Goal: Transaction & Acquisition: Register for event/course

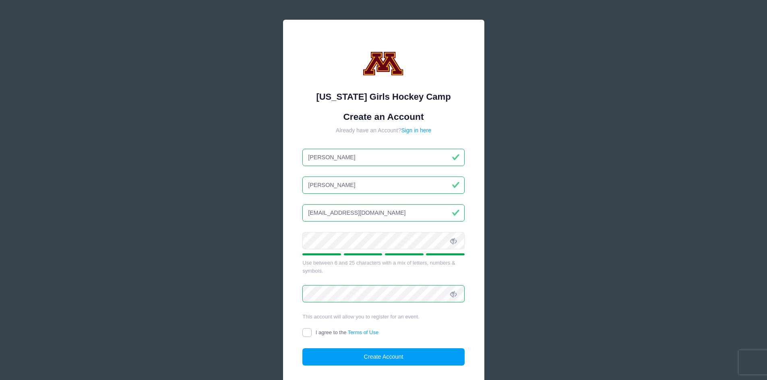
click at [307, 331] on input "I agree to the Terms of Use" at bounding box center [306, 332] width 9 height 9
checkbox input "true"
click at [365, 353] on button "Create Account" at bounding box center [383, 357] width 162 height 17
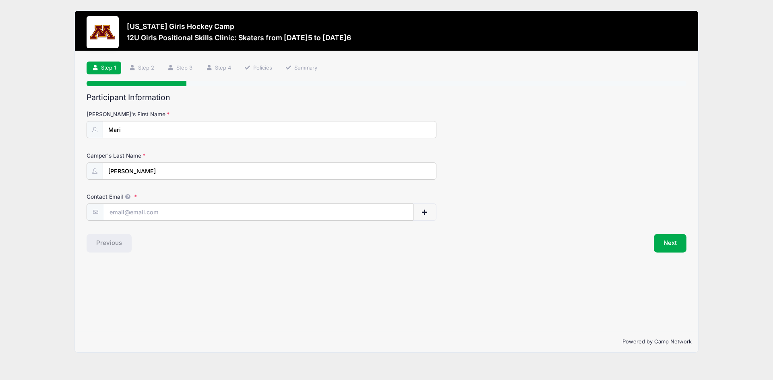
type input "[EMAIL_ADDRESS][DOMAIN_NAME]"
click at [661, 243] on button "Next" at bounding box center [670, 243] width 33 height 19
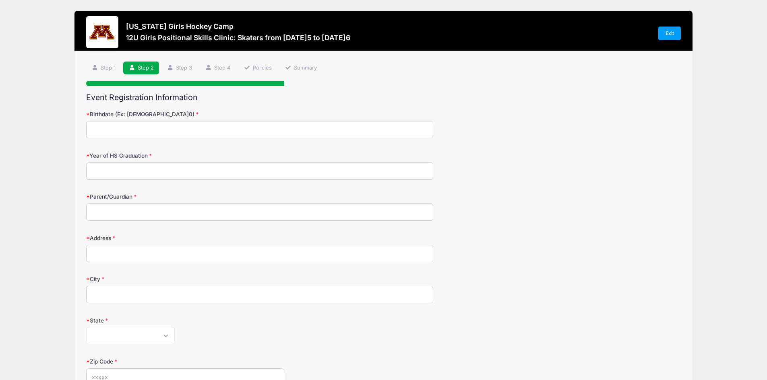
click at [225, 128] on input "Birthdate (Ex: 01/05/2000)" at bounding box center [259, 129] width 347 height 17
type input "11/13/2013"
click at [200, 175] on input "Year of HS Graduation" at bounding box center [259, 171] width 347 height 17
type input "2032"
click at [190, 210] on input "Parent/Guardian" at bounding box center [259, 212] width 347 height 17
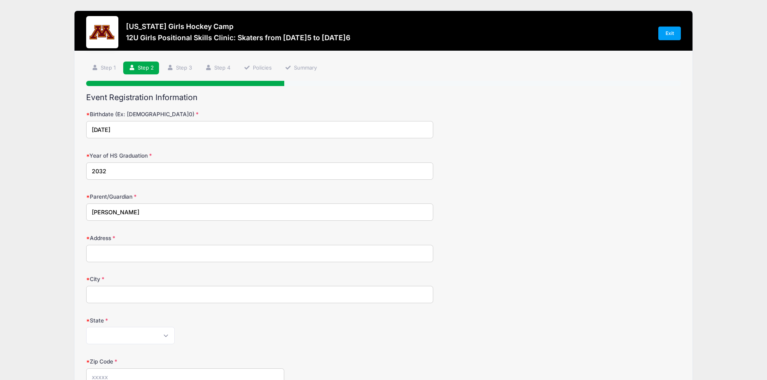
type input "[PERSON_NAME]"
click at [167, 254] on input "Address" at bounding box center [259, 253] width 347 height 17
type input "[STREET_ADDRESS]"
type input "[GEOGRAPHIC_DATA]"
select select "MN"
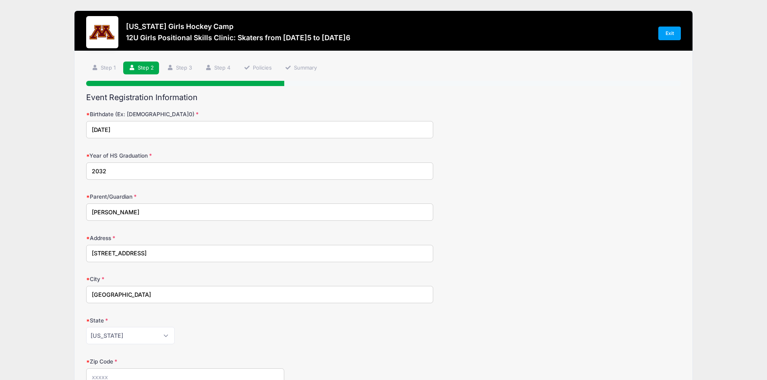
type input "55044"
type input "(262) 327-2415"
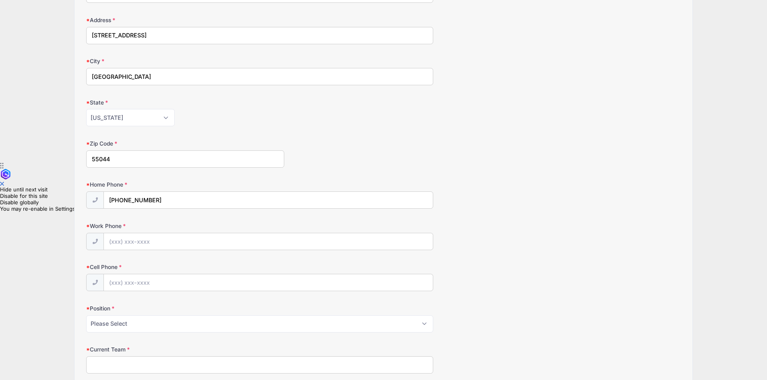
scroll to position [241, 0]
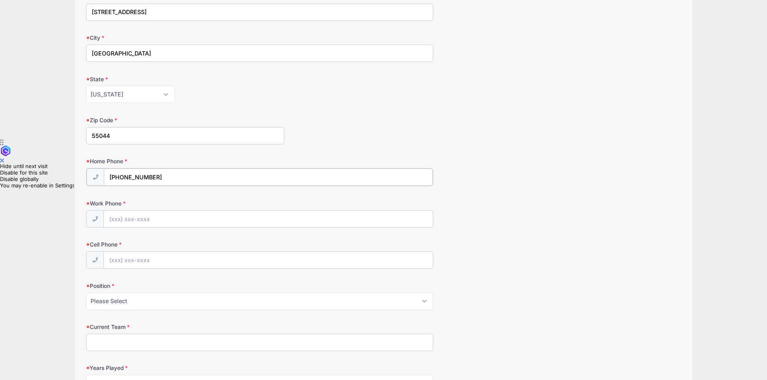
drag, startPoint x: 156, startPoint y: 180, endPoint x: 109, endPoint y: 181, distance: 46.3
click at [109, 181] on input "(262) 327-2415" at bounding box center [268, 177] width 328 height 17
click at [111, 221] on input "Work Phone" at bounding box center [268, 218] width 328 height 17
paste input "(262) 327-2415"
type input "(262) 327-2415"
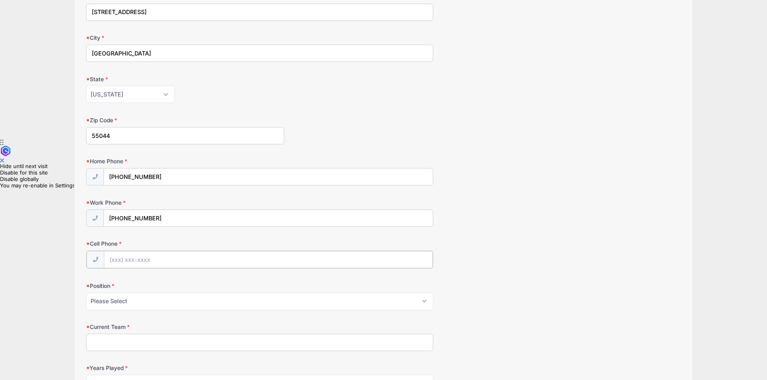
click at [122, 263] on input "Cell Phone" at bounding box center [268, 259] width 328 height 17
paste input "(262) 327-2415"
type input "(262) 327-2415"
click at [115, 307] on select "Please Select Forward Defense F/D Goalie" at bounding box center [259, 300] width 347 height 17
select select "Forward"
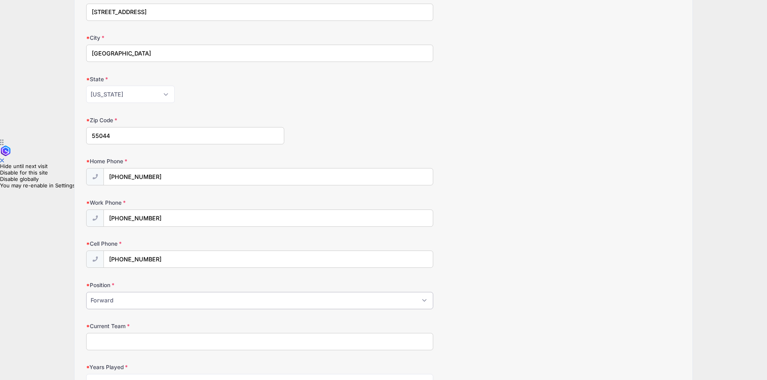
click at [86, 292] on select "Please Select Forward Defense F/D Goalie" at bounding box center [259, 300] width 347 height 17
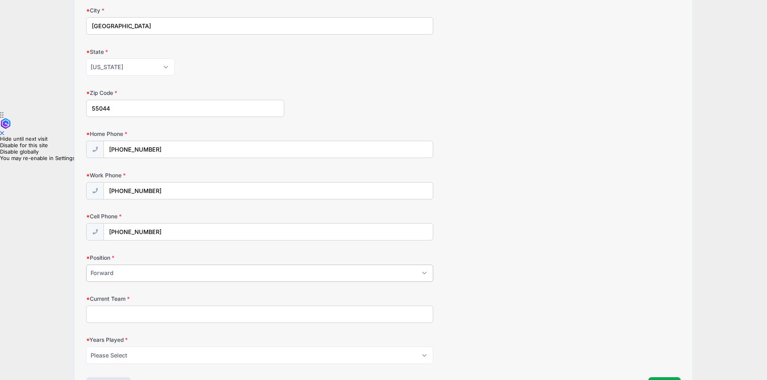
scroll to position [282, 0]
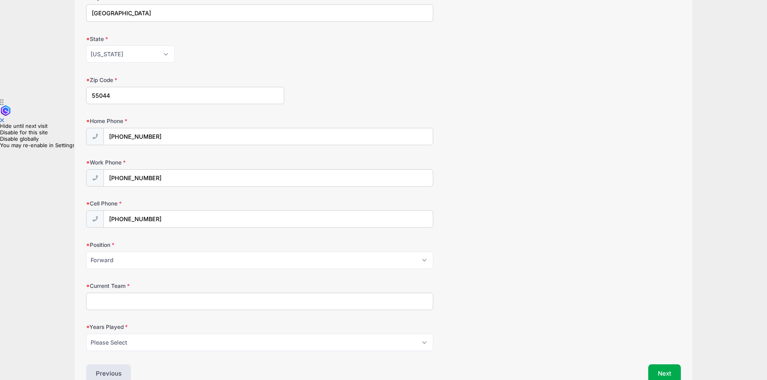
click at [170, 302] on input "Current Team" at bounding box center [259, 301] width 347 height 17
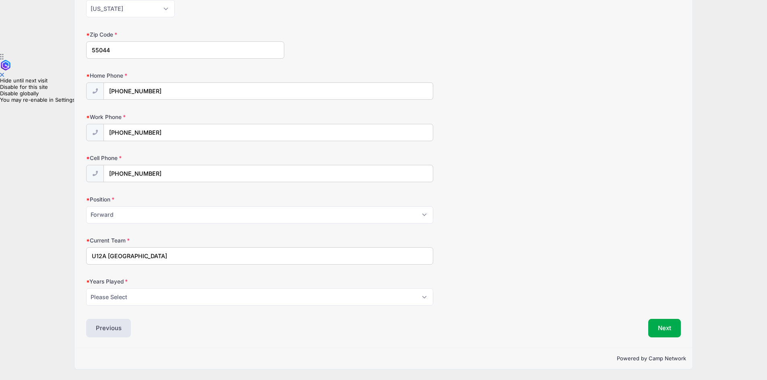
type input "U12A Lakeville"
click at [173, 301] on select "Please Select 1 2 3 4 5 6 7 8 9 10 11 12 13 14 15" at bounding box center [259, 297] width 347 height 17
select select "5"
click at [86, 289] on select "Please Select 1 2 3 4 5 6 7 8 9 10 11 12 13 14 15" at bounding box center [259, 297] width 347 height 17
click at [670, 332] on button "Next" at bounding box center [664, 328] width 33 height 19
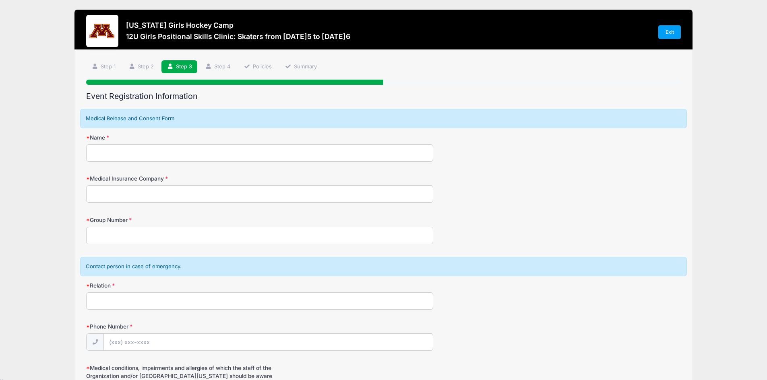
scroll to position [0, 0]
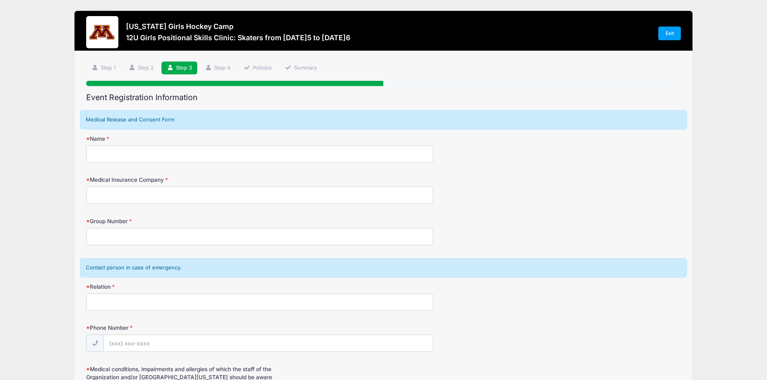
click at [165, 153] on input "Name" at bounding box center [259, 154] width 347 height 17
type input "MICHELLE ROBERTS"
type input "Legacy North Elite"
type input "(262) 327-2415"
drag, startPoint x: 171, startPoint y: 198, endPoint x: 74, endPoint y: 197, distance: 97.4
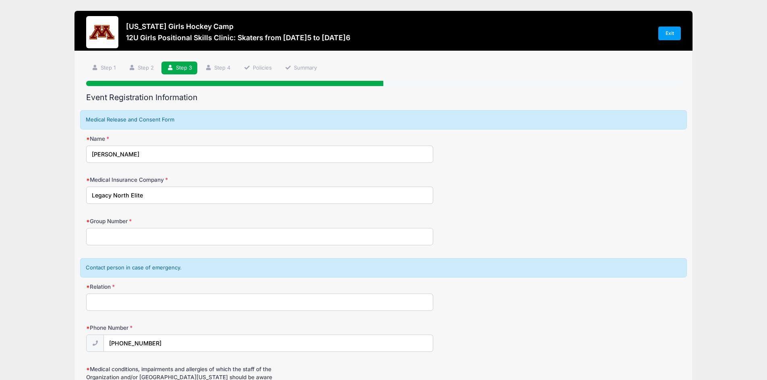
click at [74, 197] on div "Step 3 /7 Step 1 Step 2 Step 3 Step 4 Policies Summary Participant Information …" at bounding box center [383, 268] width 618 height 435
type input "Blue Cross Blue Shield"
click at [133, 233] on input "Group Number" at bounding box center [259, 236] width 347 height 17
type input "AMAZON"
click at [153, 309] on input "Relation" at bounding box center [259, 302] width 347 height 17
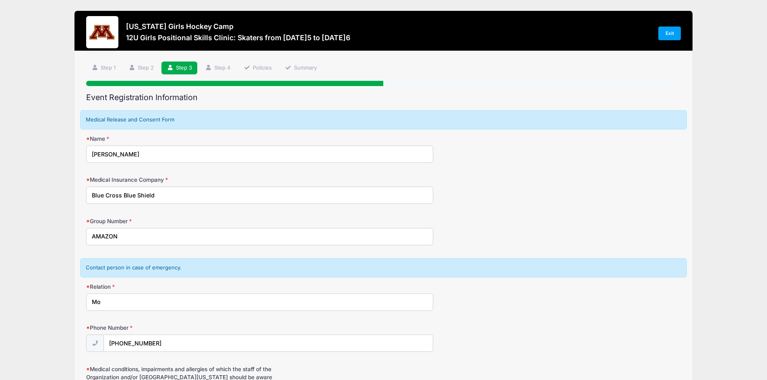
type input "M"
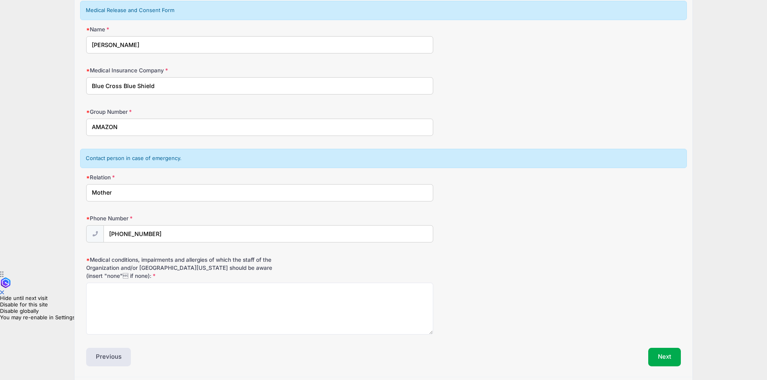
scroll to position [121, 0]
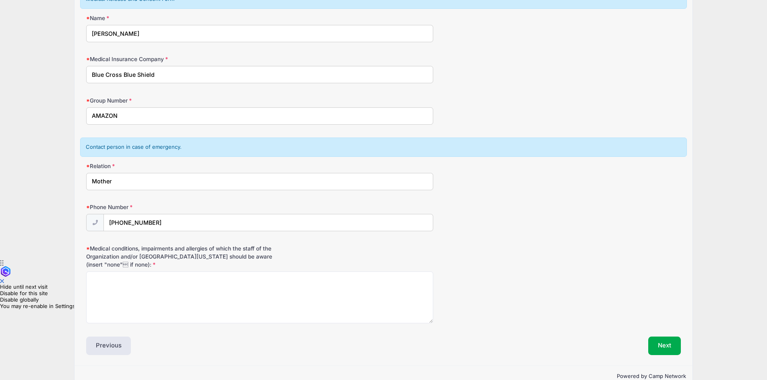
type input "Mother"
click at [193, 302] on textarea "Medical conditions, impairments and allergies of which the staff of the Organiz…" at bounding box center [259, 298] width 347 height 52
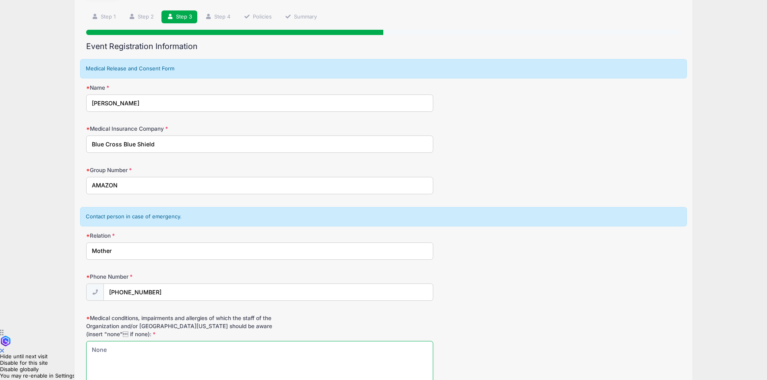
scroll to position [40, 0]
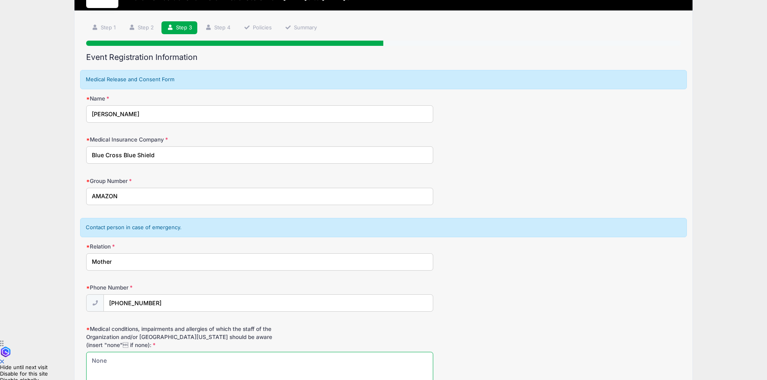
type textarea "None"
drag, startPoint x: 125, startPoint y: 263, endPoint x: 82, endPoint y: 258, distance: 42.9
click at [82, 258] on div "Step 3 /7 Step 1 Step 2 Step 3 Step 4 Policies Summary Participant Information …" at bounding box center [383, 228] width 618 height 435
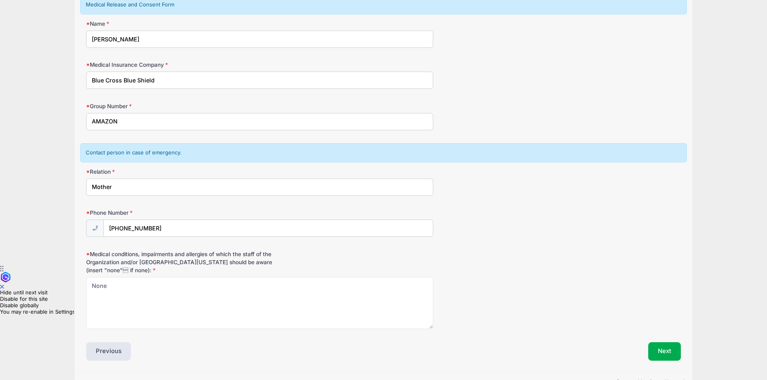
scroll to position [138, 0]
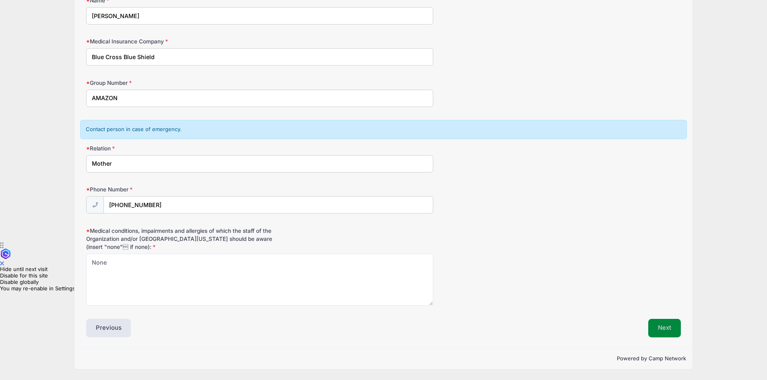
click at [671, 333] on button "Next" at bounding box center [664, 328] width 33 height 19
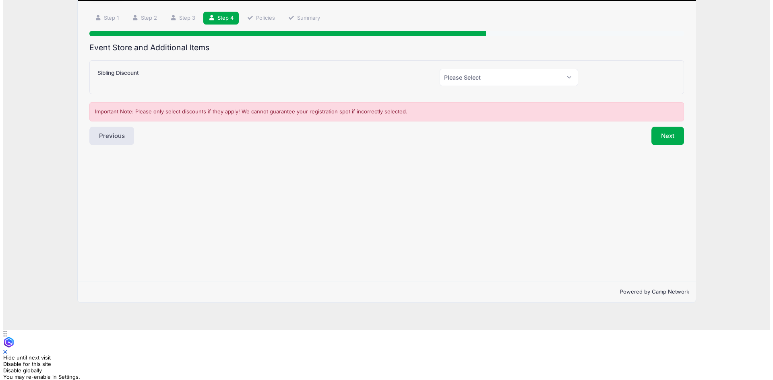
scroll to position [0, 0]
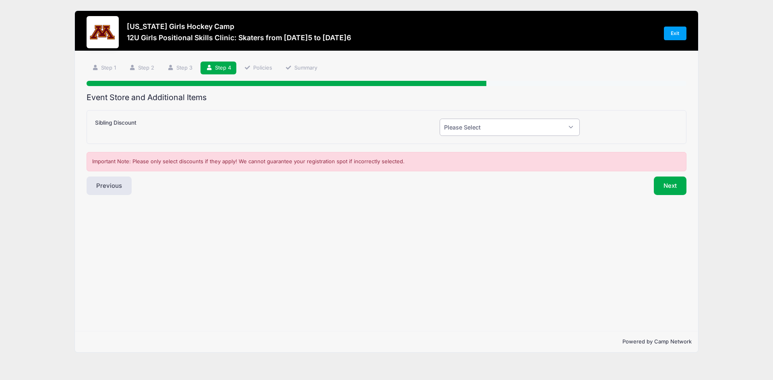
click at [553, 131] on select "Please Select Yes (-$50.00) No" at bounding box center [509, 127] width 140 height 17
select select "0"
click at [439, 119] on select "Please Select Yes (-$50.00) No" at bounding box center [509, 127] width 140 height 17
click at [673, 187] on button "Next" at bounding box center [670, 186] width 33 height 19
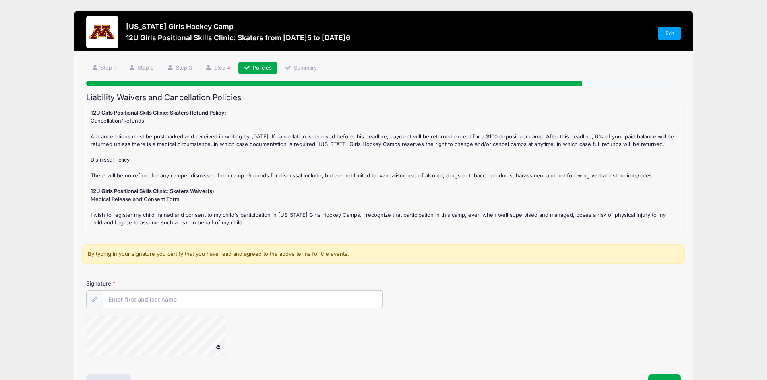
click at [212, 304] on input "Signature" at bounding box center [243, 299] width 280 height 17
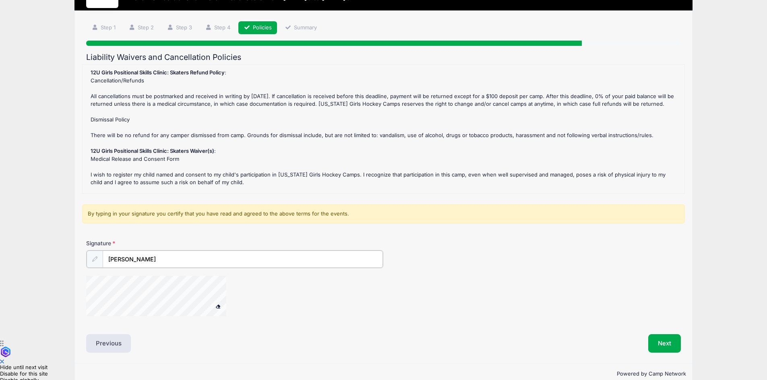
scroll to position [56, 0]
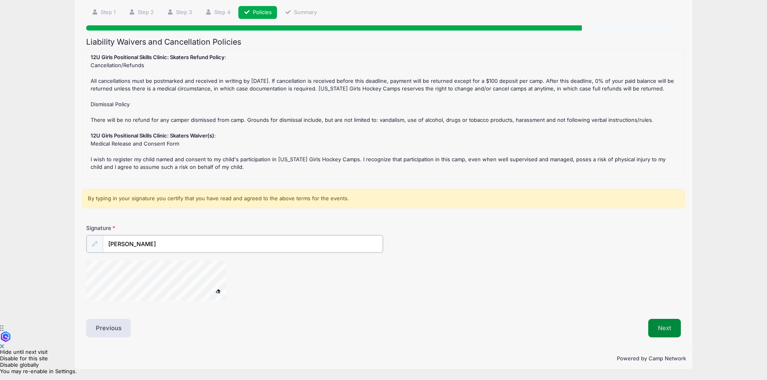
type input "Michelle Roberts"
click at [666, 333] on button "Next" at bounding box center [664, 328] width 33 height 19
click at [664, 327] on button "Next" at bounding box center [664, 328] width 33 height 19
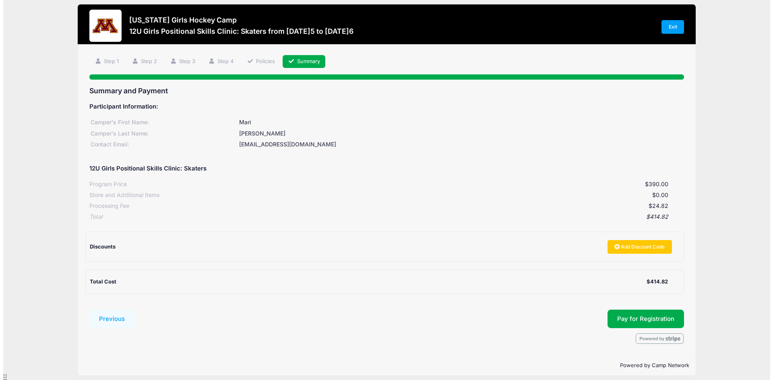
scroll to position [0, 0]
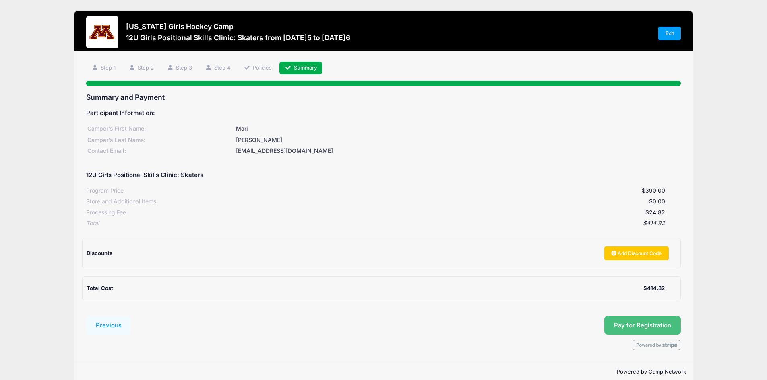
click at [630, 324] on button "Pay for Registration" at bounding box center [642, 325] width 76 height 19
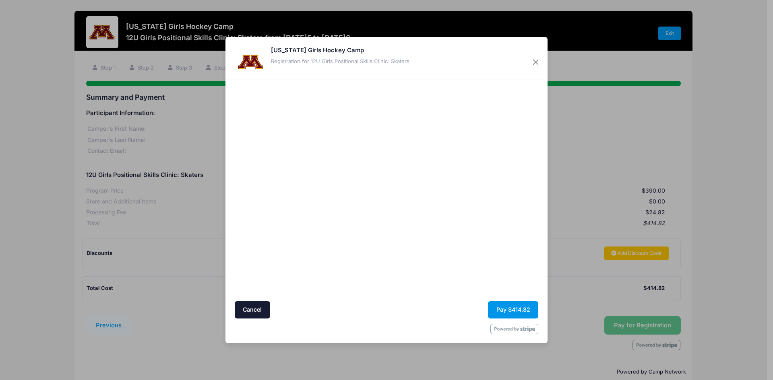
click at [501, 308] on button "Pay $414.82" at bounding box center [513, 309] width 50 height 17
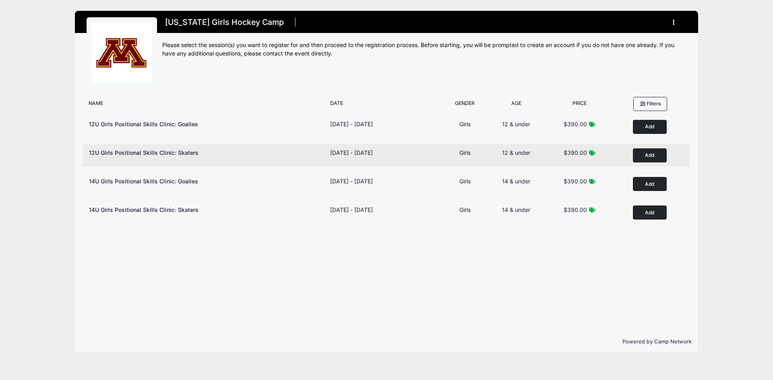
click at [652, 158] on button "Add to Cart" at bounding box center [650, 155] width 34 height 14
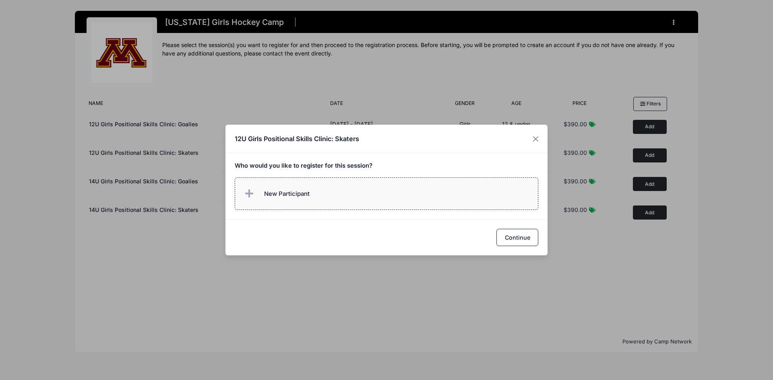
click at [388, 202] on label "New Participant" at bounding box center [387, 193] width 304 height 33
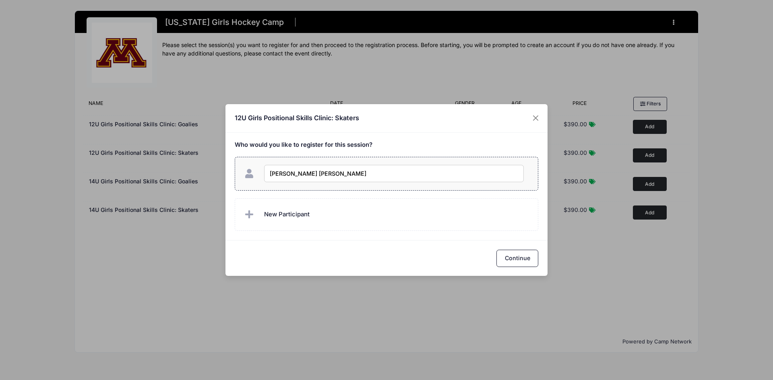
type input "Leni Roberts"
checkbox input "true"
click at [530, 258] on button "Continue" at bounding box center [517, 258] width 42 height 17
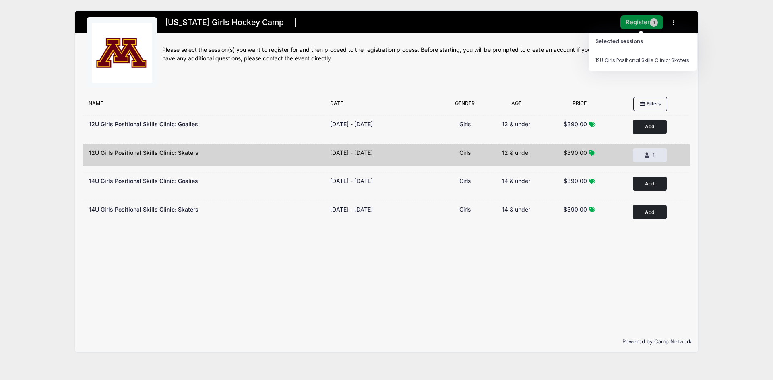
click at [635, 19] on button "Register 1" at bounding box center [641, 22] width 43 height 14
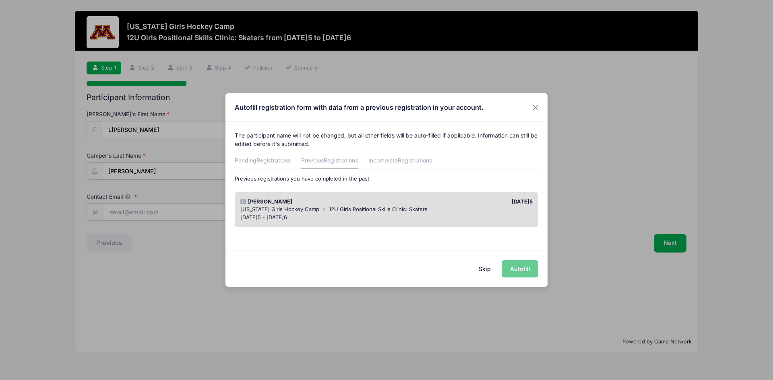
click at [519, 274] on div "Skip Autofill" at bounding box center [386, 269] width 322 height 36
click at [323, 207] on div "[US_STATE] Girls Hockey Camp 12U Girls Positional Skills Clinic: Skaters" at bounding box center [386, 210] width 293 height 8
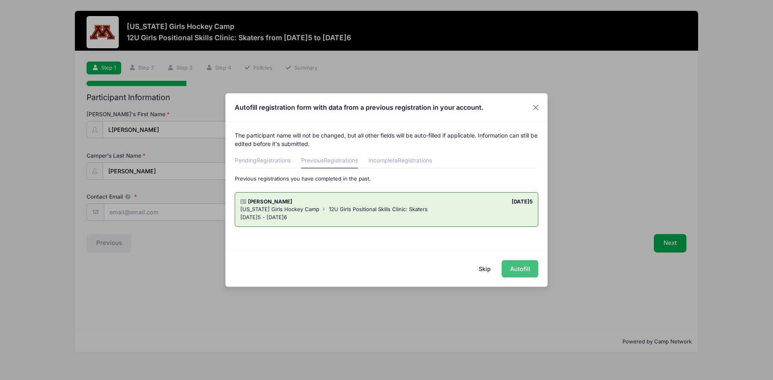
click at [518, 269] on button "Autofill" at bounding box center [519, 268] width 37 height 17
type input "[EMAIL_ADDRESS][DOMAIN_NAME]"
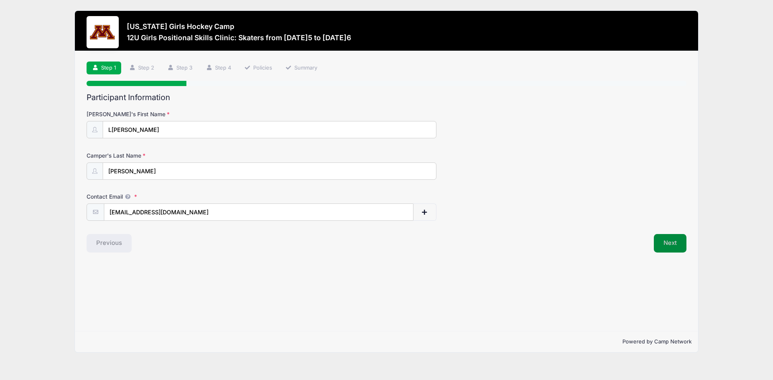
click at [670, 243] on button "Next" at bounding box center [670, 243] width 33 height 19
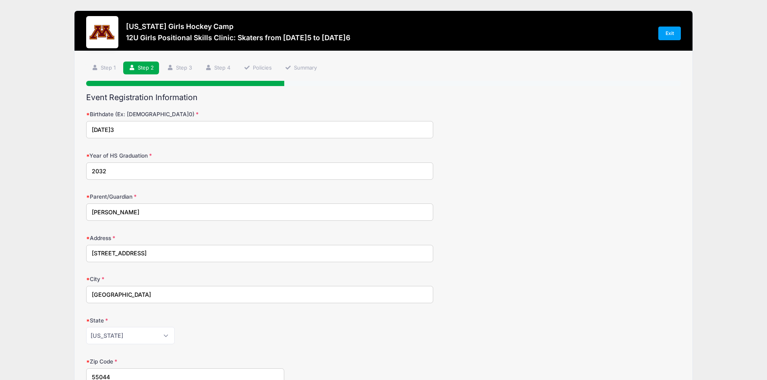
drag, startPoint x: 130, startPoint y: 128, endPoint x: 84, endPoint y: 124, distance: 46.9
click at [84, 124] on div "Step 2 /7 Step 1 Step 2 Step 3 Step 4 Policies Summary Participant Information …" at bounding box center [383, 363] width 618 height 624
type input "12/4/2016"
click at [124, 172] on input "2032" at bounding box center [259, 171] width 347 height 17
type input "2035"
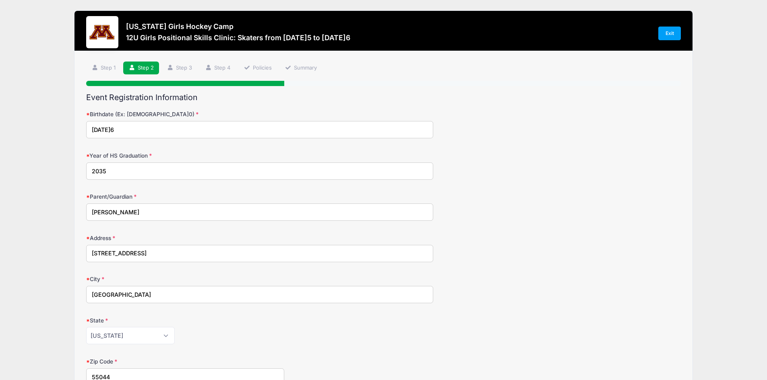
click at [482, 207] on div "Parent/Guardian Michelle Roberts" at bounding box center [383, 207] width 594 height 28
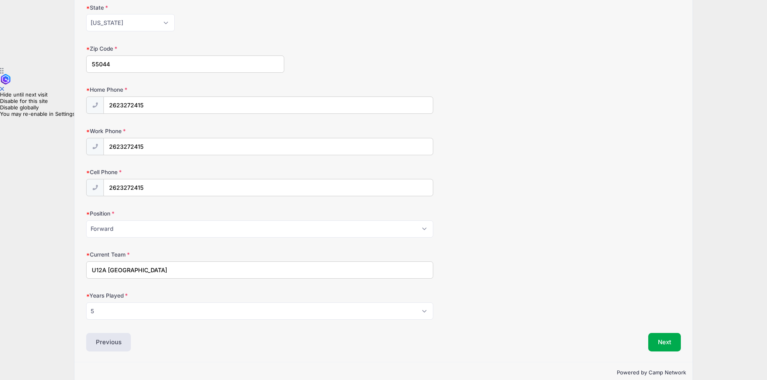
scroll to position [327, 0]
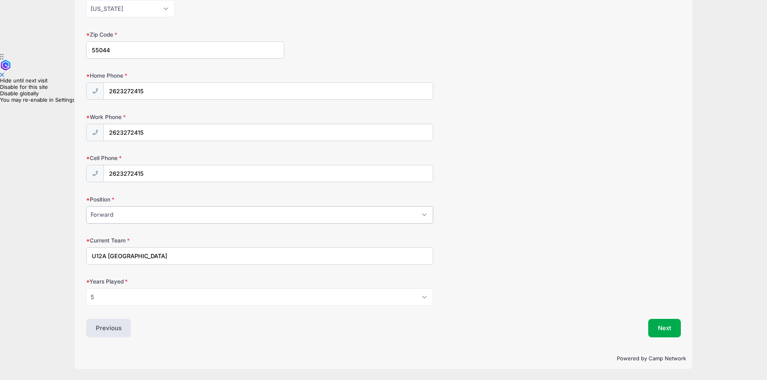
click at [368, 212] on select "Please Select Forward Defense F/D Goalie" at bounding box center [259, 214] width 347 height 17
select select "Defense"
click at [86, 206] on select "Please Select Forward Defense F/D Goalie" at bounding box center [259, 214] width 347 height 17
drag, startPoint x: 194, startPoint y: 256, endPoint x: 79, endPoint y: 261, distance: 114.8
click at [79, 261] on div "Step 2 /7 Step 1 Step 2 Step 3 Step 4 Policies Summary Participant Information …" at bounding box center [383, 36] width 618 height 624
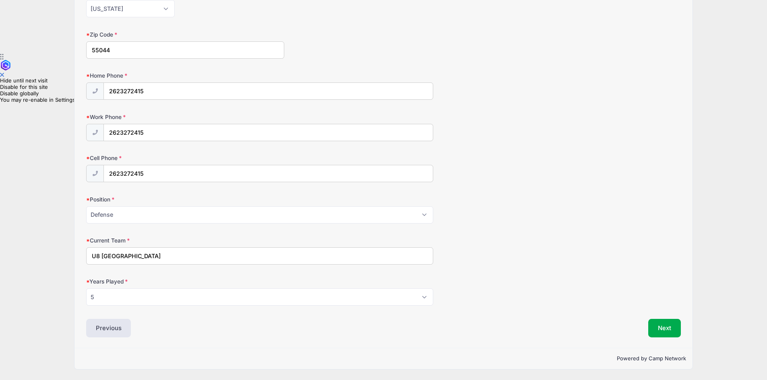
type input "U8 Lakeville"
click at [138, 291] on select "Please Select 1 2 3 4 5 6 7 8 9 10 11 12 13 14 15" at bounding box center [259, 297] width 347 height 17
click at [86, 289] on select "Please Select 1 2 3 4 5 6 7 8 9 10 11 12 13 14 15" at bounding box center [259, 297] width 347 height 17
click at [322, 299] on select "Please Select 1 2 3 4 5 6 7 8 9 10 11 12 13 14 15" at bounding box center [259, 297] width 347 height 17
select select "4"
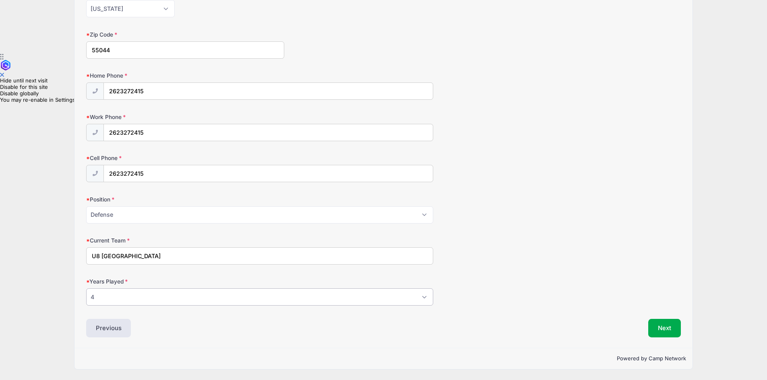
click at [86, 289] on select "Please Select 1 2 3 4 5 6 7 8 9 10 11 12 13 14 15" at bounding box center [259, 297] width 347 height 17
click at [577, 265] on form "Birthdate (Ex: 01/05/2000) 12/4/2016 Year of HS Graduation 2035 Parent/Guardian…" at bounding box center [383, 44] width 594 height 523
click at [662, 328] on button "Next" at bounding box center [664, 328] width 33 height 19
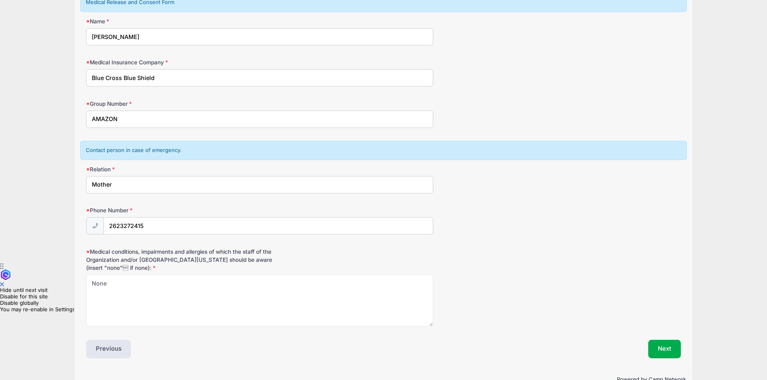
scroll to position [138, 0]
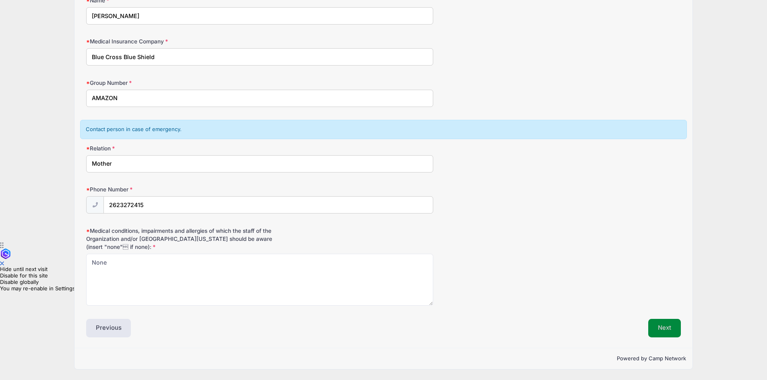
click at [658, 328] on button "Next" at bounding box center [664, 328] width 33 height 19
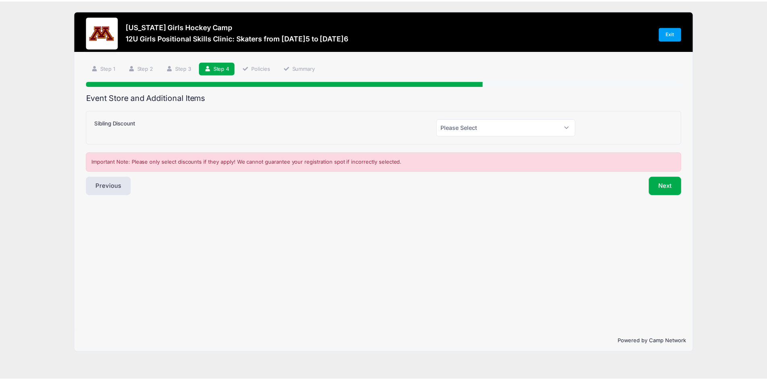
scroll to position [0, 0]
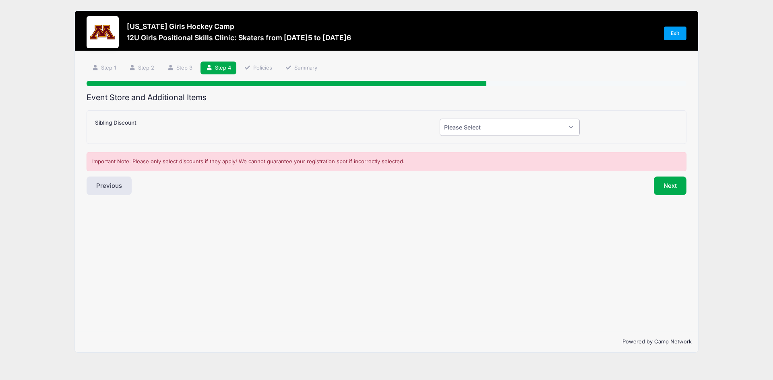
click at [517, 130] on select "Please Select Yes (-$50.00) No" at bounding box center [509, 127] width 140 height 17
select select "1"
click at [439, 119] on select "Please Select Yes (-$50.00) No" at bounding box center [509, 127] width 140 height 17
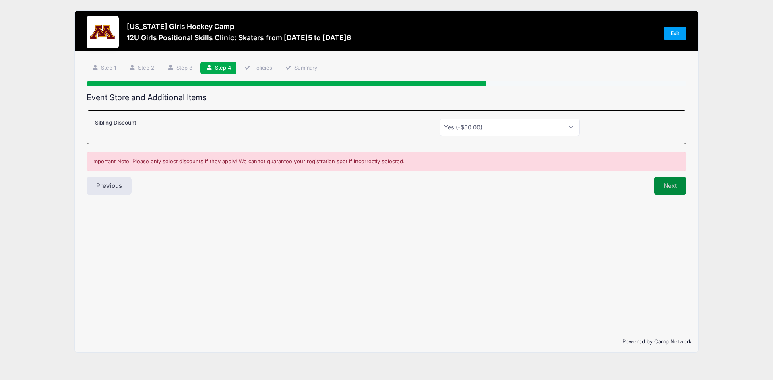
click at [671, 187] on button "Next" at bounding box center [670, 186] width 33 height 19
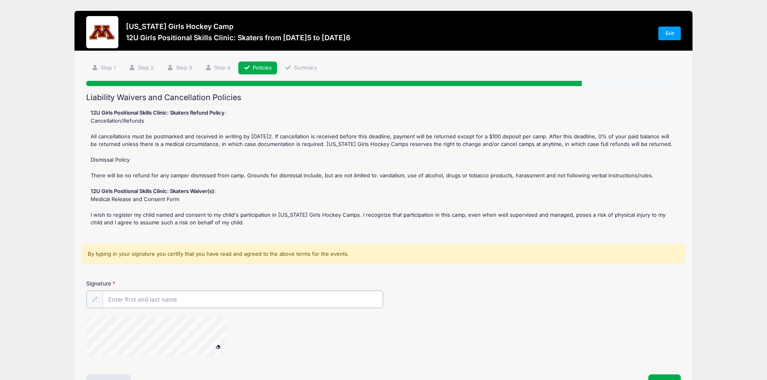
click at [178, 303] on input "Signature" at bounding box center [243, 299] width 280 height 17
click at [246, 326] on div at bounding box center [166, 337] width 161 height 43
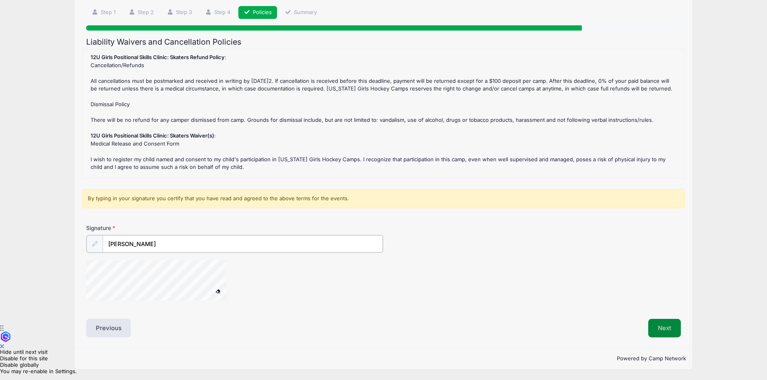
type input "Michelle Roberts"
click at [666, 332] on button "Next" at bounding box center [664, 328] width 33 height 19
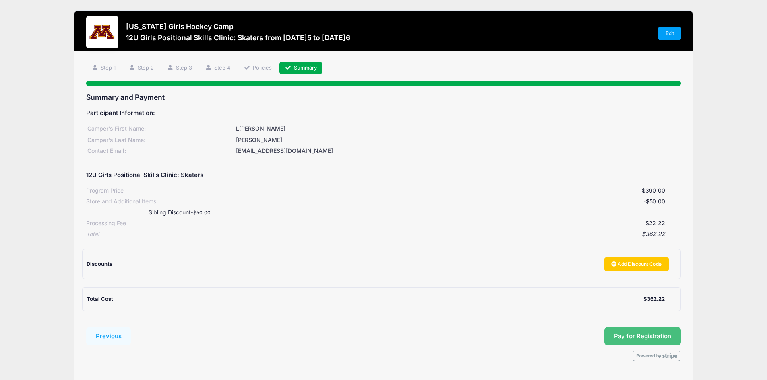
click at [632, 340] on button "Pay for Registration" at bounding box center [642, 336] width 76 height 19
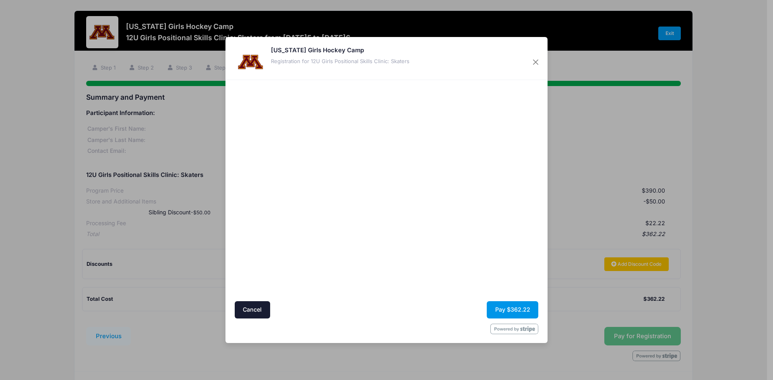
click at [513, 310] on button "Pay $362.22" at bounding box center [513, 309] width 52 height 17
